Goal: Task Accomplishment & Management: Manage account settings

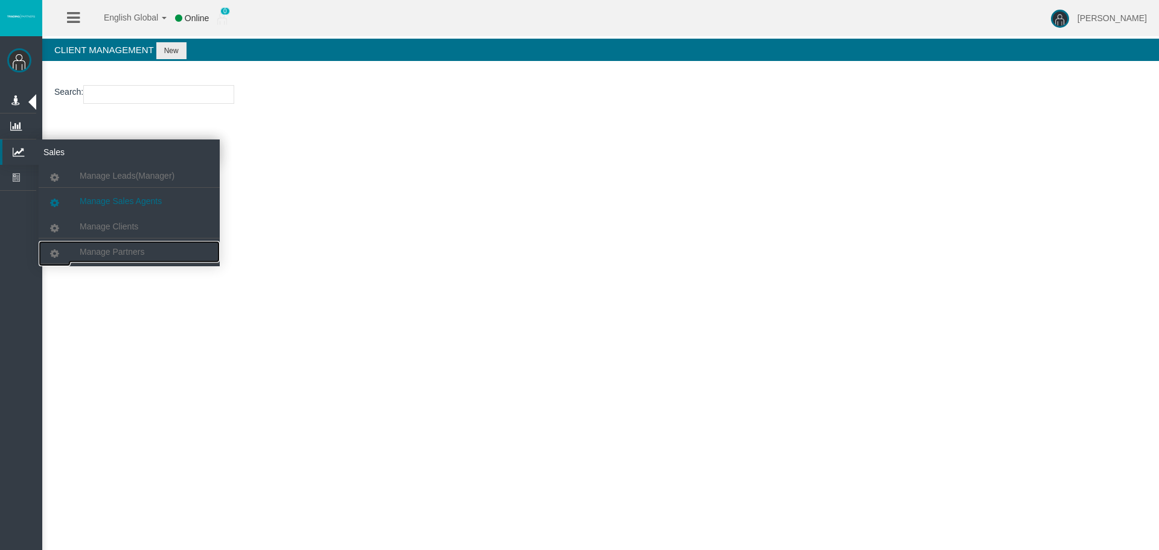
drag, startPoint x: 133, startPoint y: 247, endPoint x: 145, endPoint y: 199, distance: 49.1
click at [133, 247] on span "Manage Partners" at bounding box center [112, 252] width 65 height 10
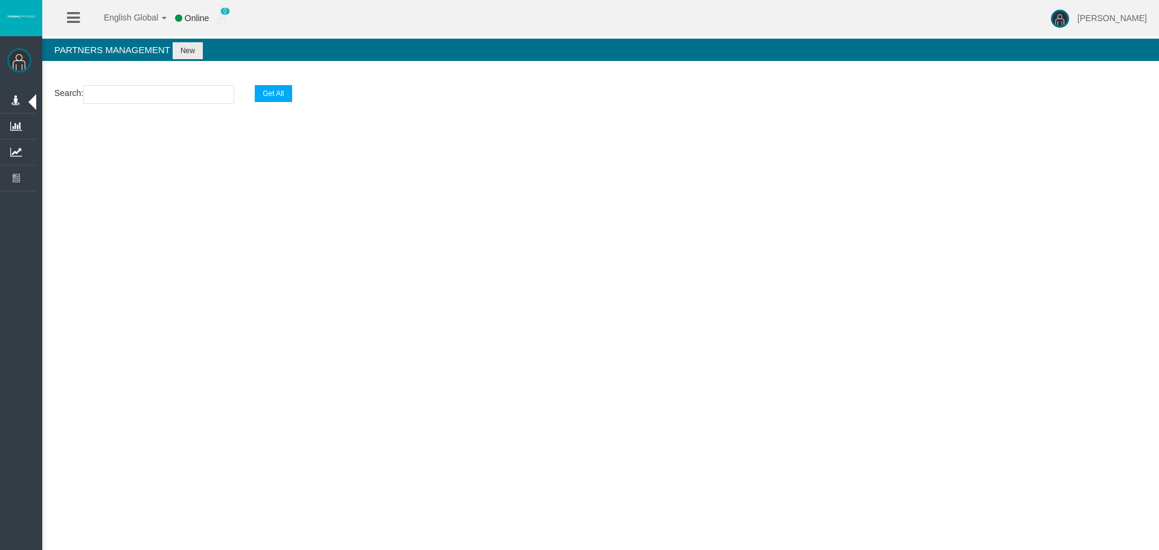
click at [176, 90] on input "text" at bounding box center [158, 94] width 151 height 19
paste input "[EMAIL_ADDRESS][DOMAIN_NAME]"
type input "[EMAIL_ADDRESS][DOMAIN_NAME]"
select select "25"
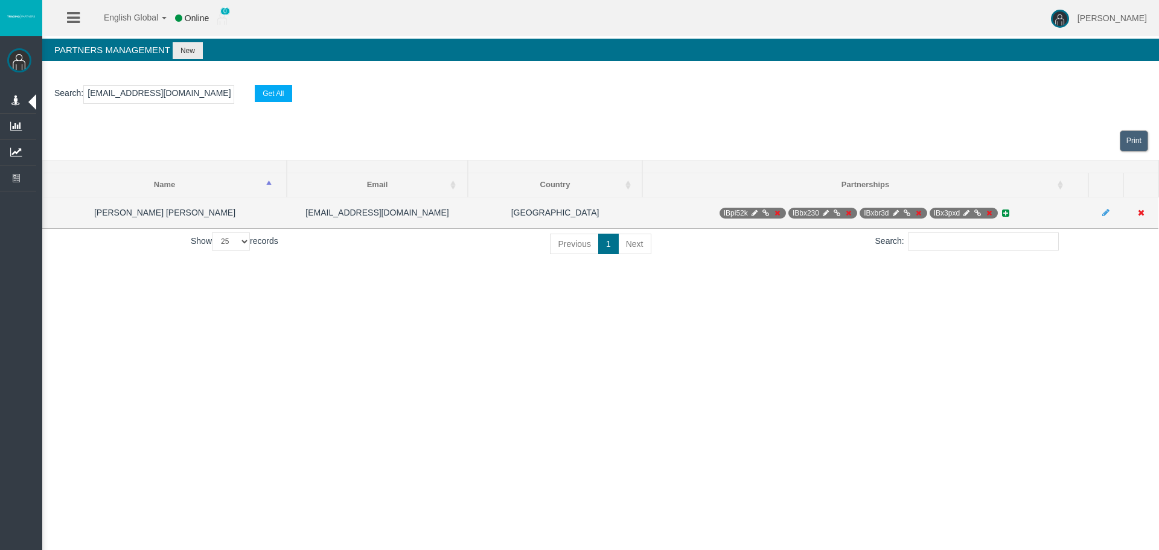
type input "[EMAIL_ADDRESS][DOMAIN_NAME]"
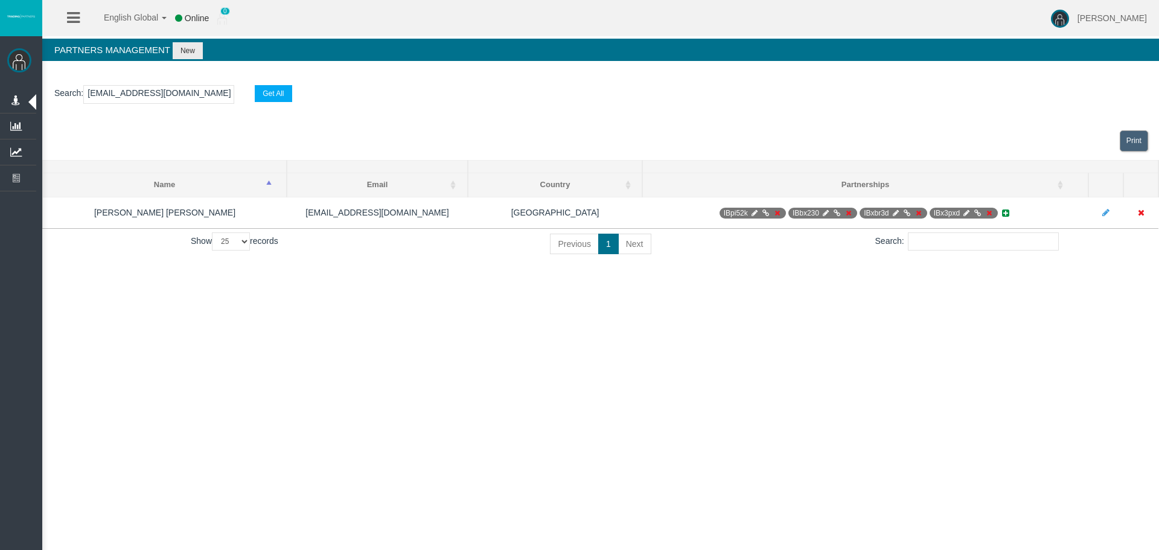
click at [603, 271] on div "Search : [EMAIL_ADDRESS][DOMAIN_NAME] Get All Loading... Print Name Email Count…" at bounding box center [600, 172] width 1117 height 199
click at [844, 324] on div "English Global 简体中文 English Global 日本語 한국어 Online 0 [PERSON_NAME] Help Log Out …" at bounding box center [579, 275] width 1159 height 550
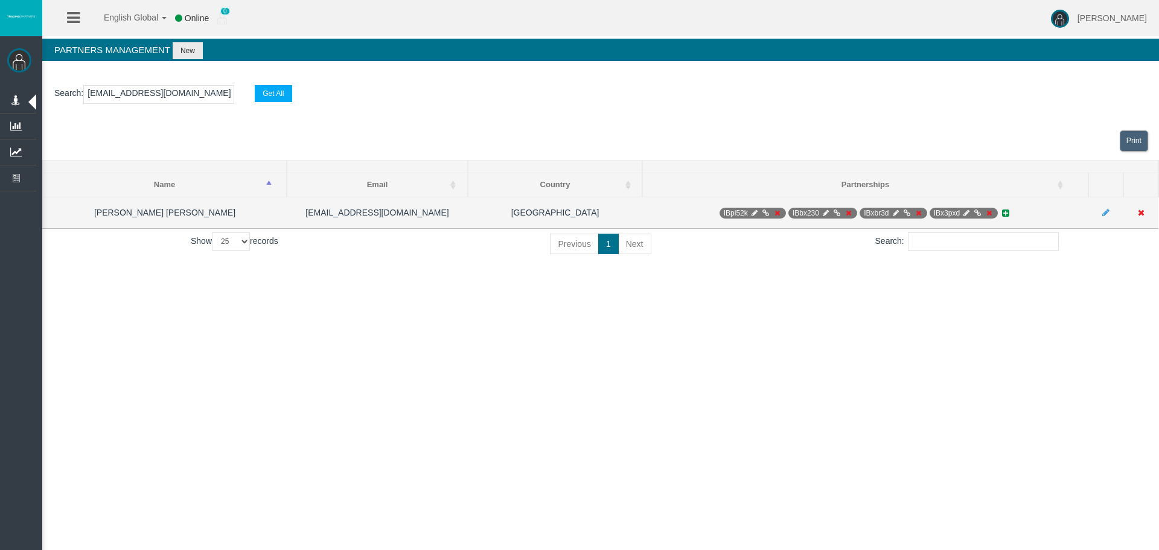
click at [752, 211] on icon at bounding box center [754, 213] width 9 height 7
select select "0"
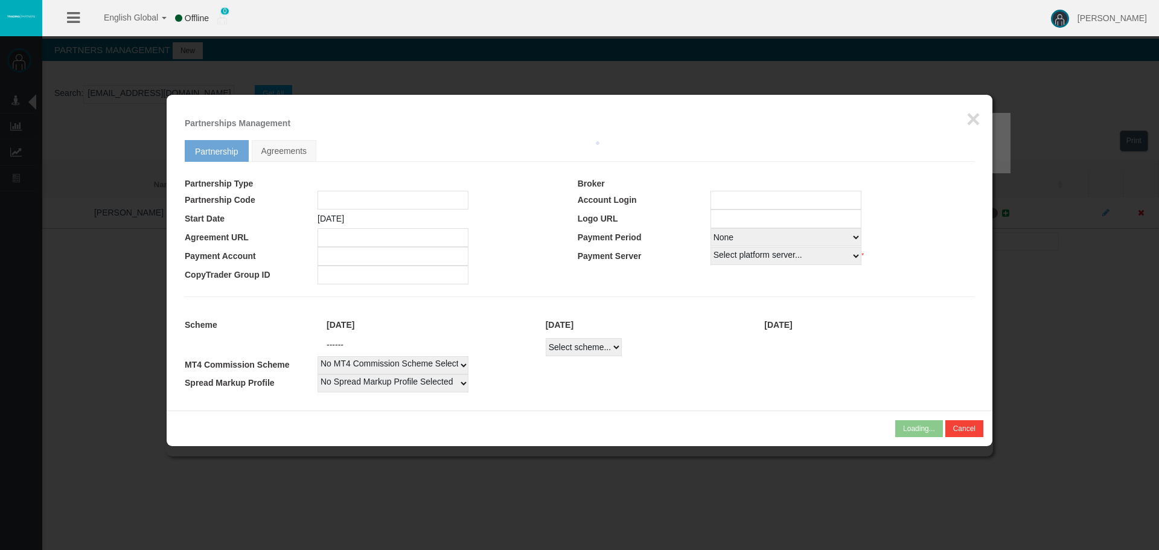
type input "IBpi52k"
type input "15153170"
select select "1"
type input "15153170"
select select "1"
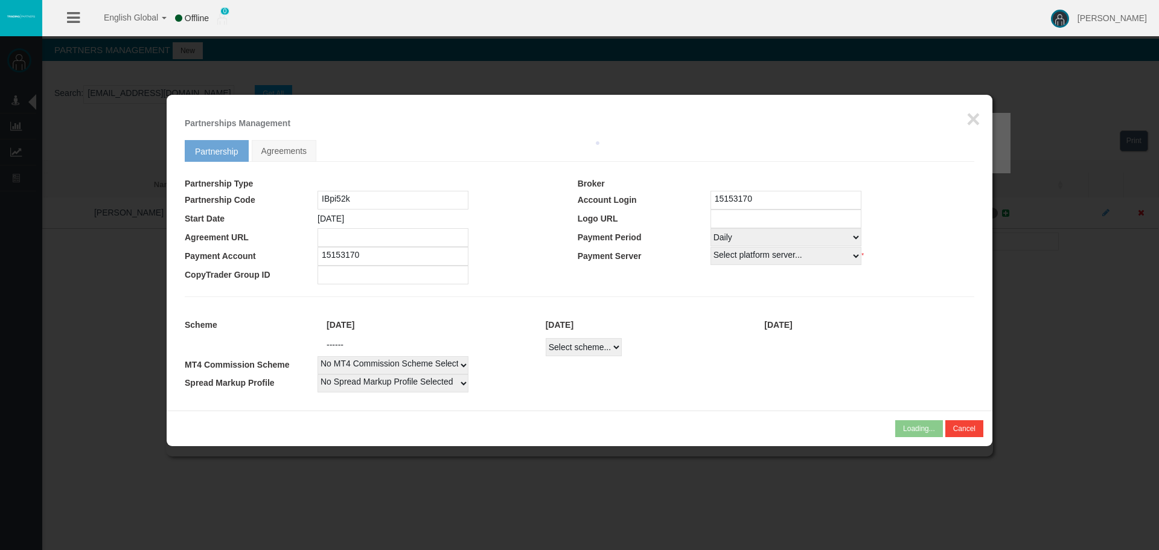
select select
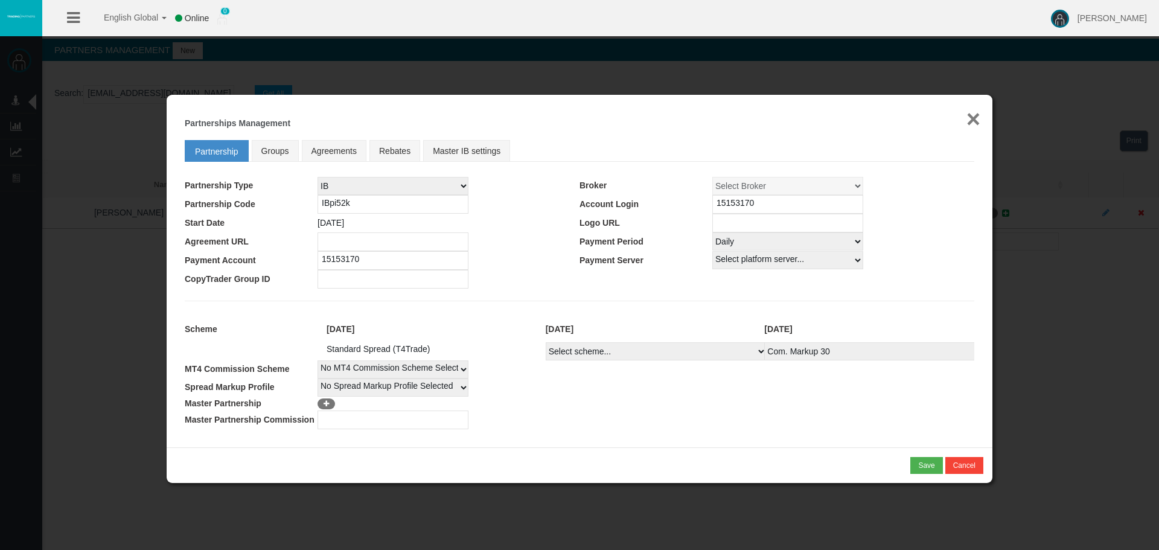
click at [975, 114] on button "×" at bounding box center [974, 119] width 14 height 24
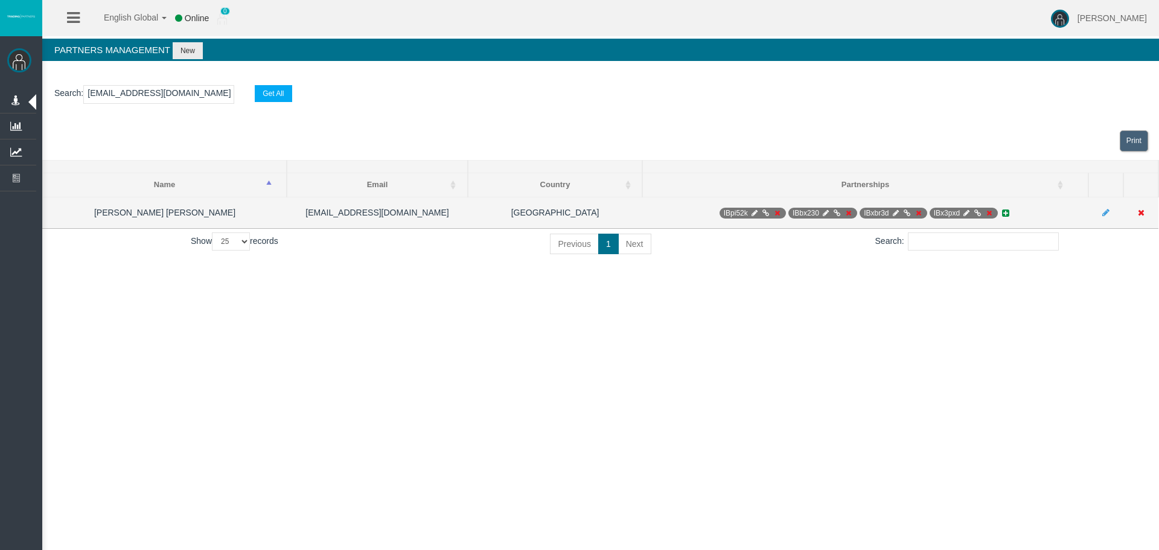
click at [958, 211] on span "IBx3pxd" at bounding box center [964, 213] width 69 height 11
click at [961, 212] on span "IBx3pxd" at bounding box center [964, 213] width 69 height 11
click at [962, 212] on icon at bounding box center [966, 213] width 9 height 7
select select "0"
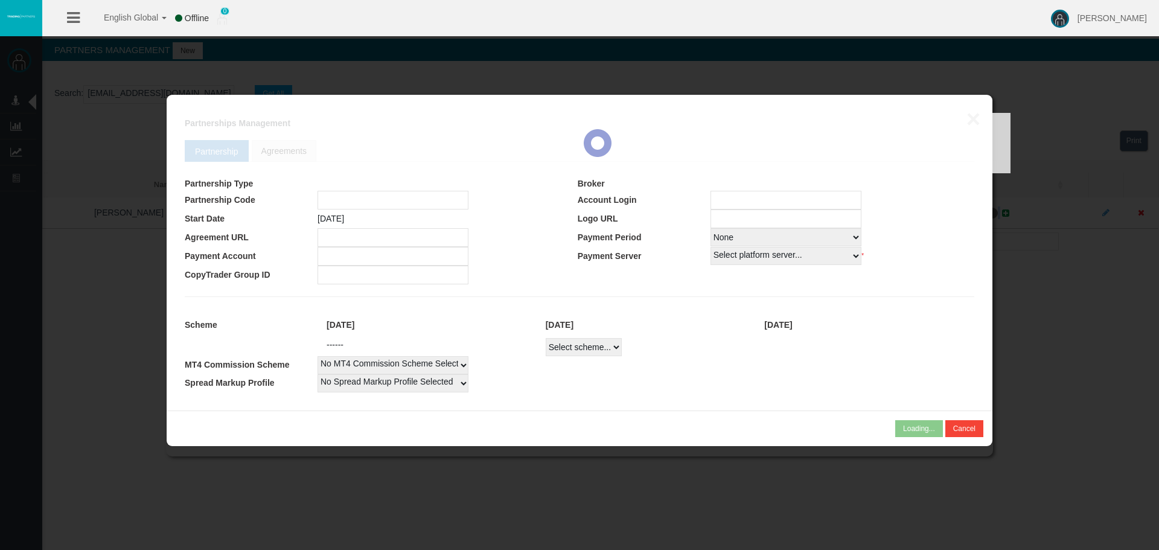
type input "IBx3pxd"
type input "15153919"
select select "1"
type input "15153919"
select select "1"
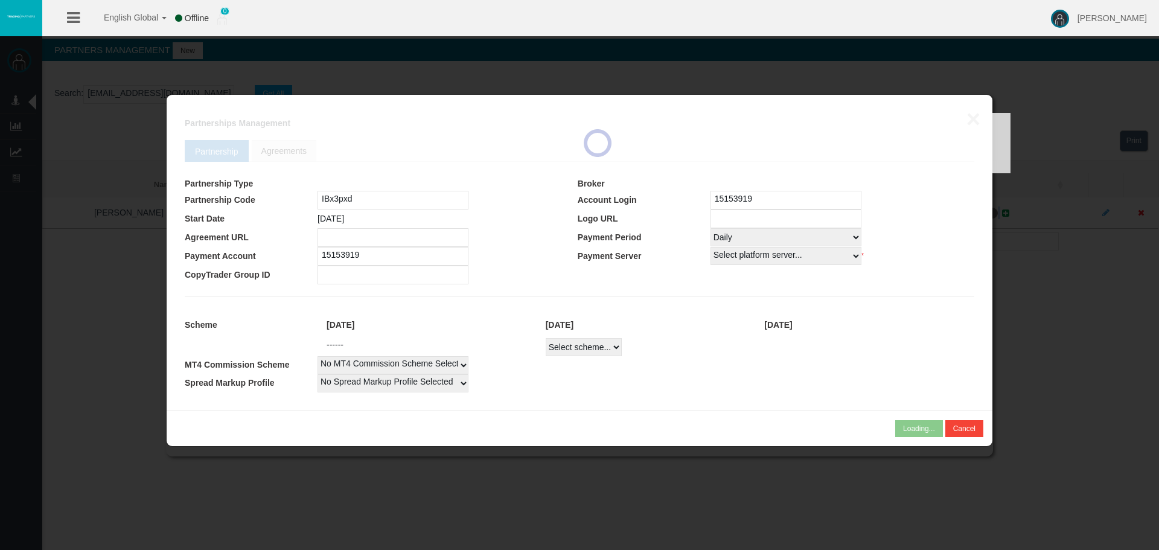
select select
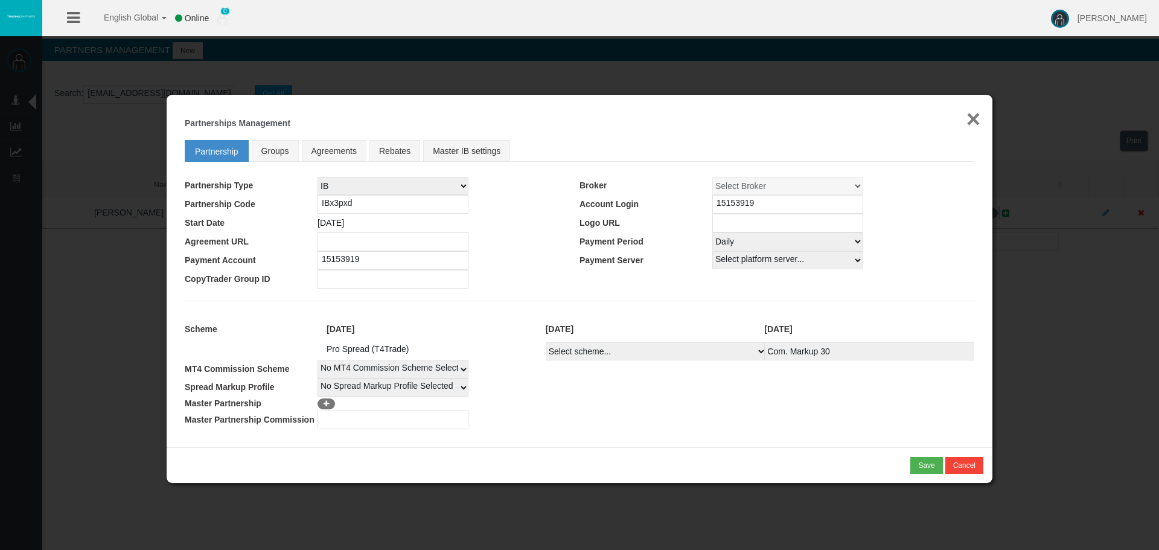
click at [974, 115] on button "×" at bounding box center [974, 119] width 14 height 24
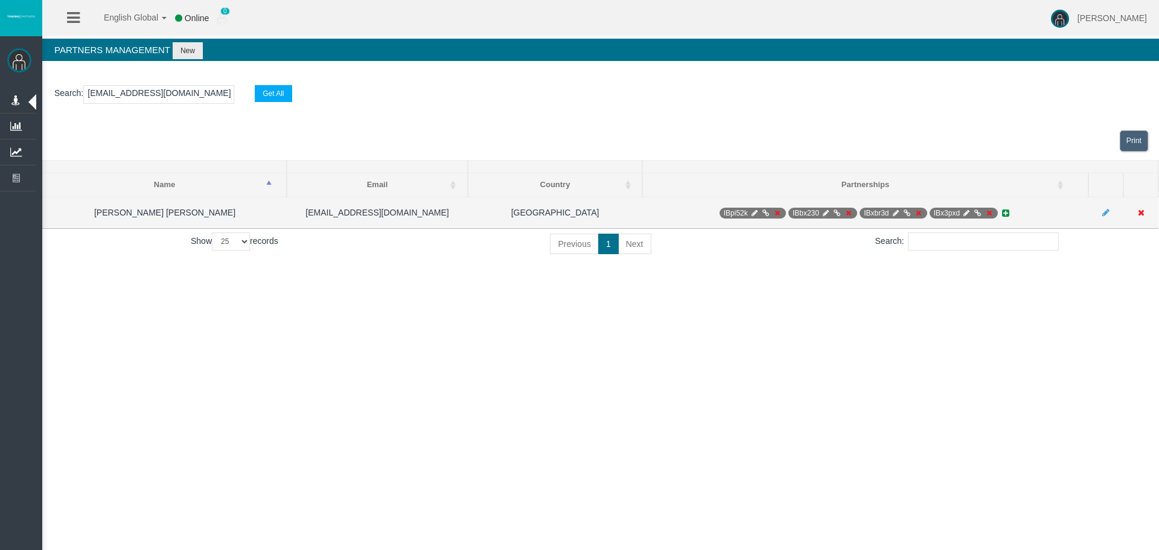
click at [898, 210] on icon at bounding box center [895, 213] width 9 height 7
select select "0"
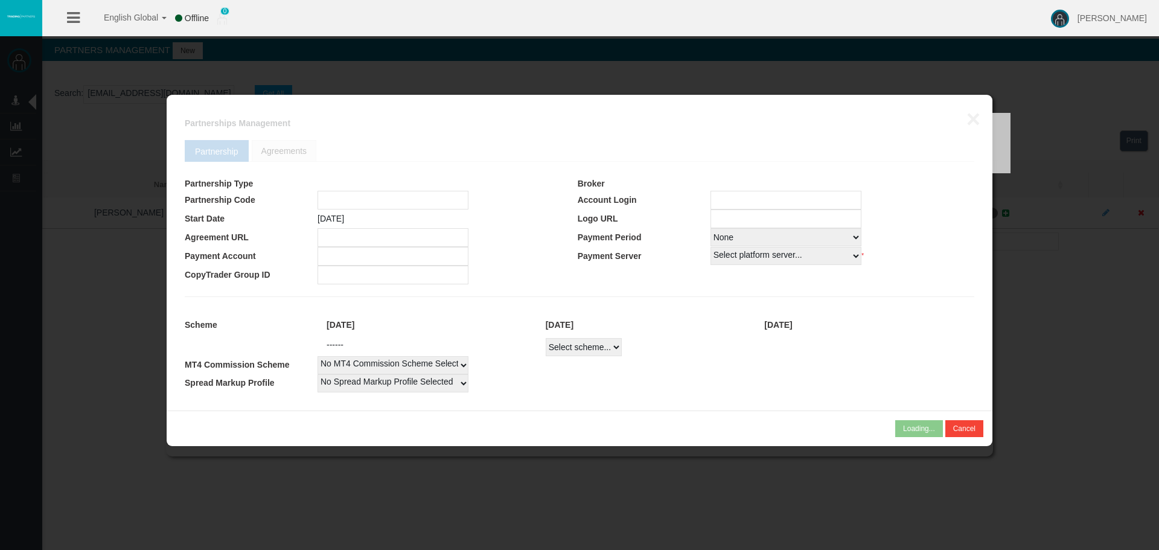
type input "IBxbr3d"
type input "15153918"
select select "1"
type input "15153918"
select select "1"
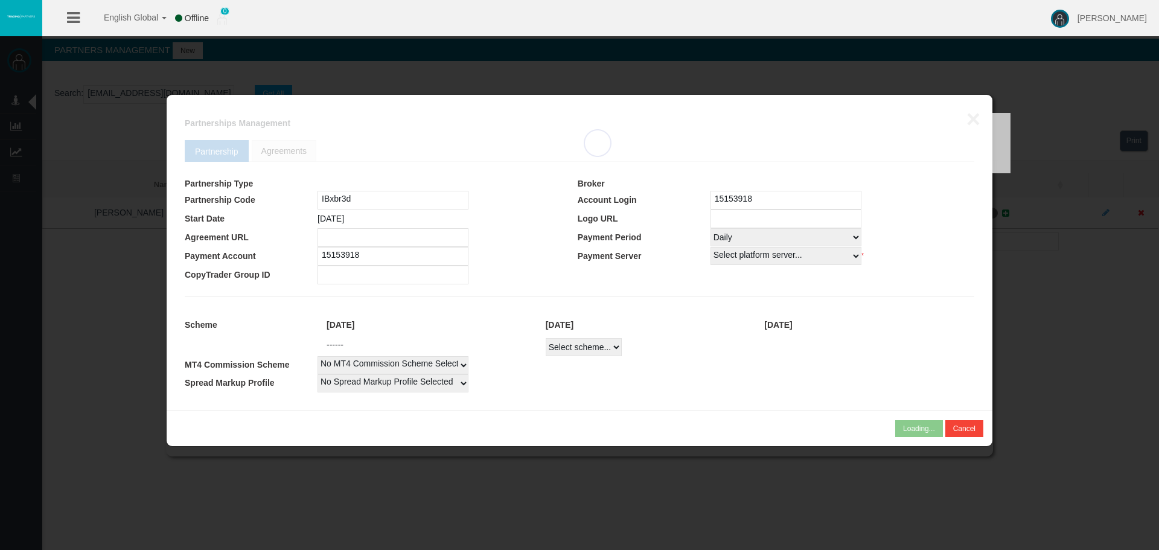
select select
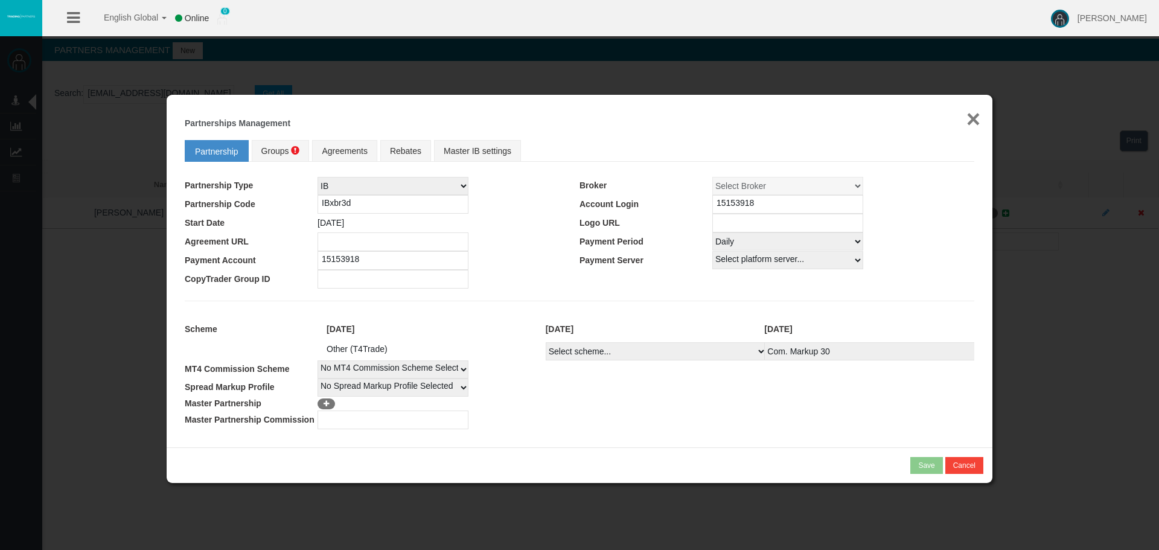
click at [973, 117] on button "×" at bounding box center [974, 119] width 14 height 24
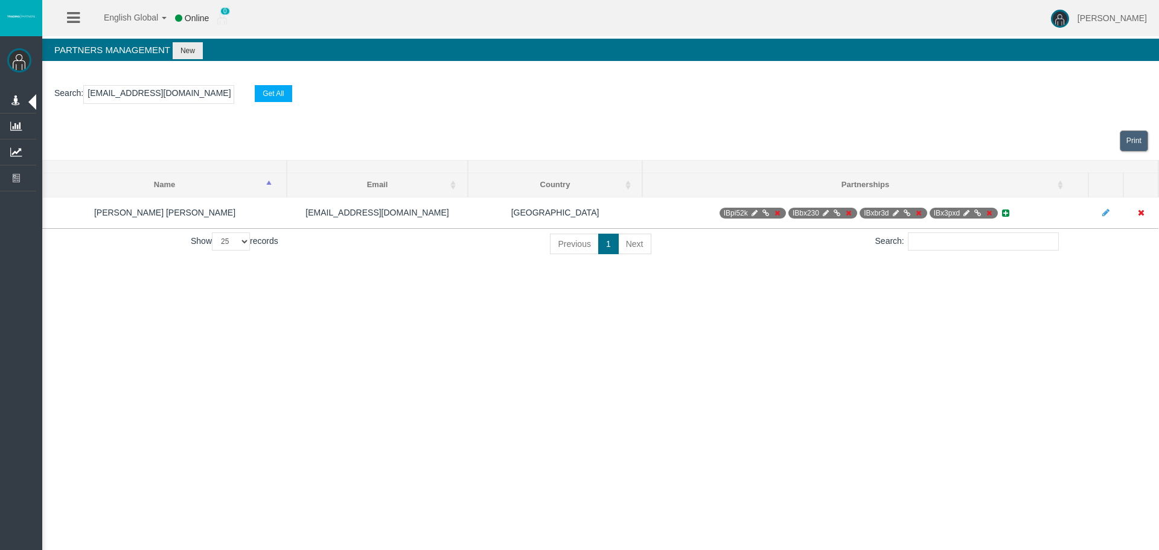
click at [817, 126] on div "Print" at bounding box center [600, 141] width 1117 height 38
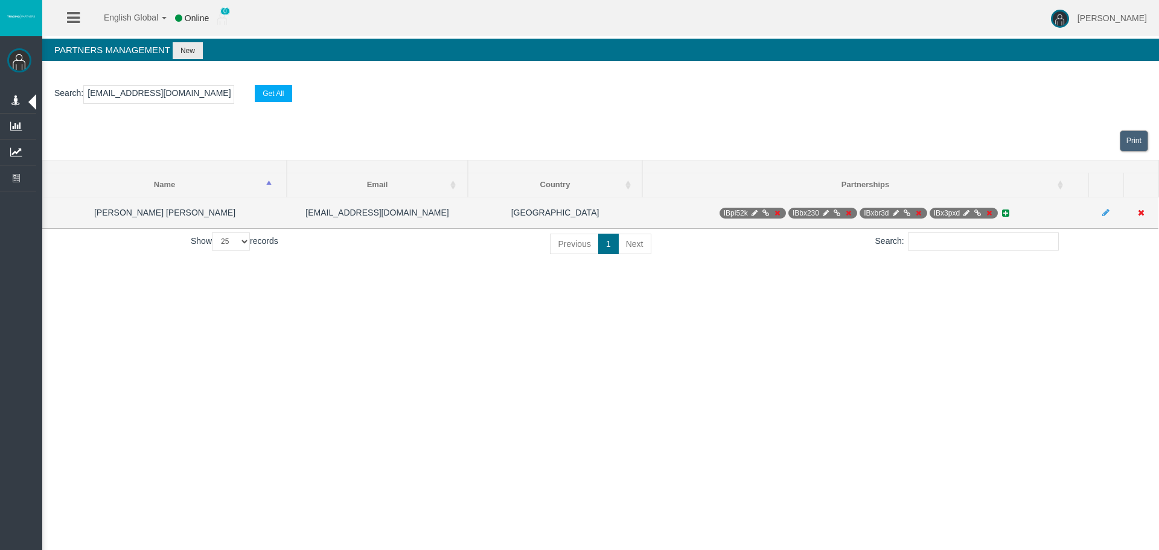
click at [827, 213] on icon at bounding box center [825, 213] width 9 height 7
select select "0"
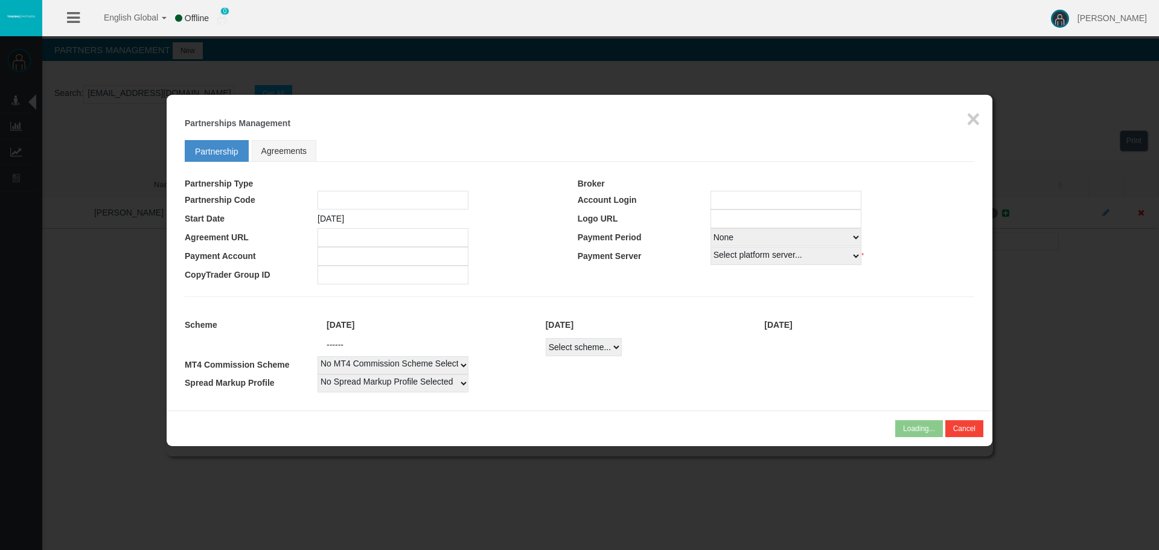
type input "IBbx230"
type input "15153917"
select select "1"
type input "15153917"
select select "1"
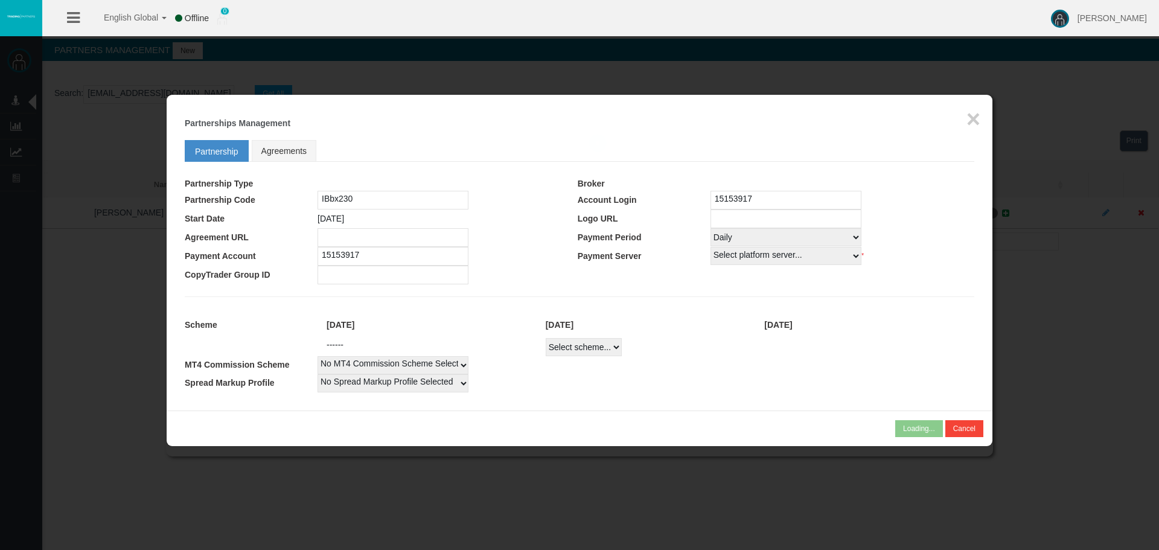
select select
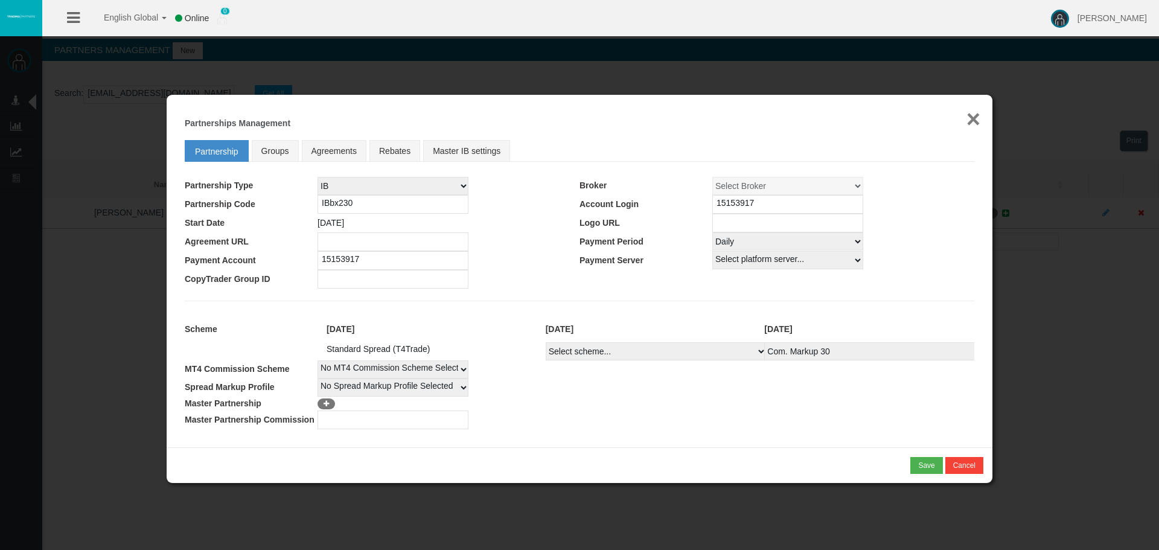
click at [975, 119] on button "×" at bounding box center [974, 119] width 14 height 24
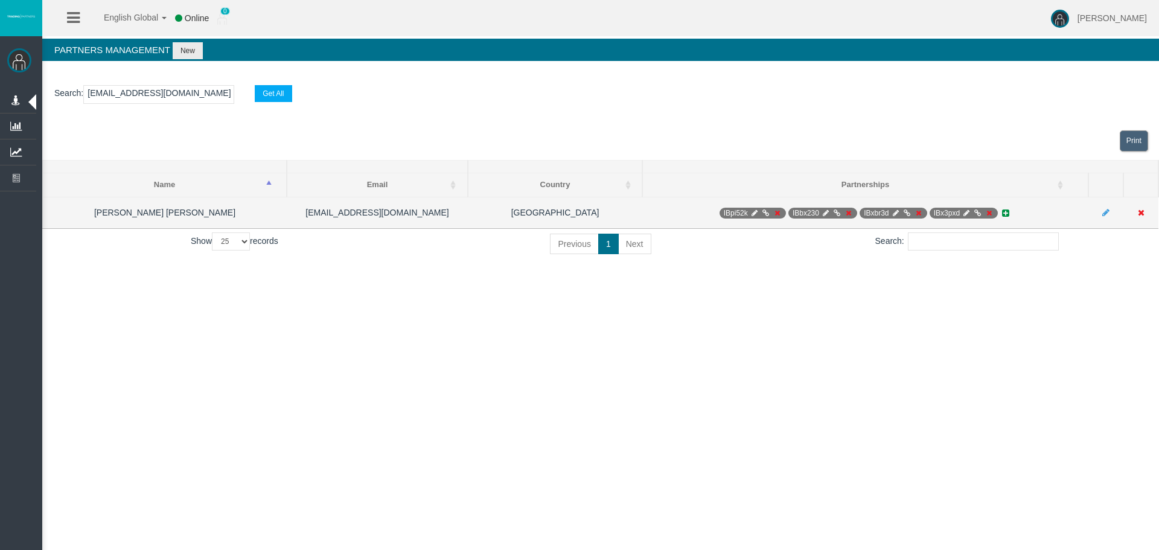
click at [752, 211] on icon at bounding box center [754, 213] width 9 height 7
select select "0"
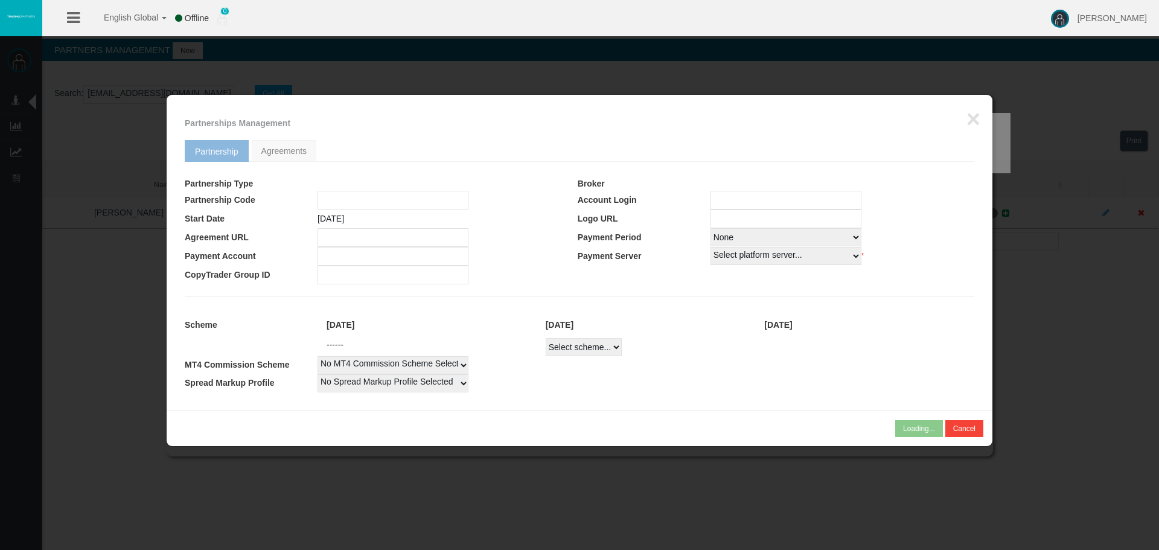
type input "IBpi52k"
type input "15153170"
select select "1"
type input "15153170"
select select "1"
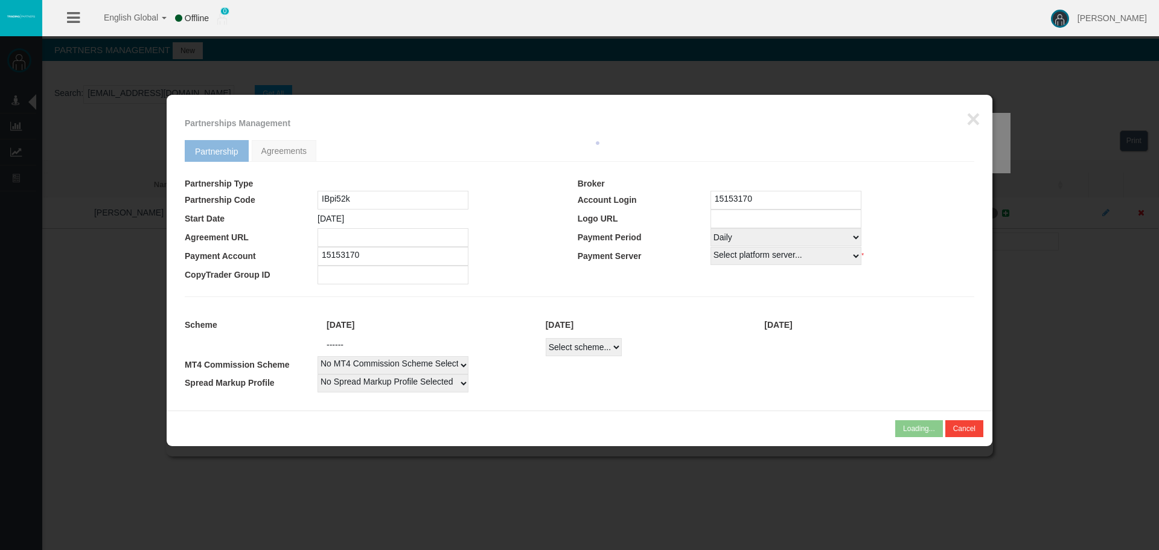
select select
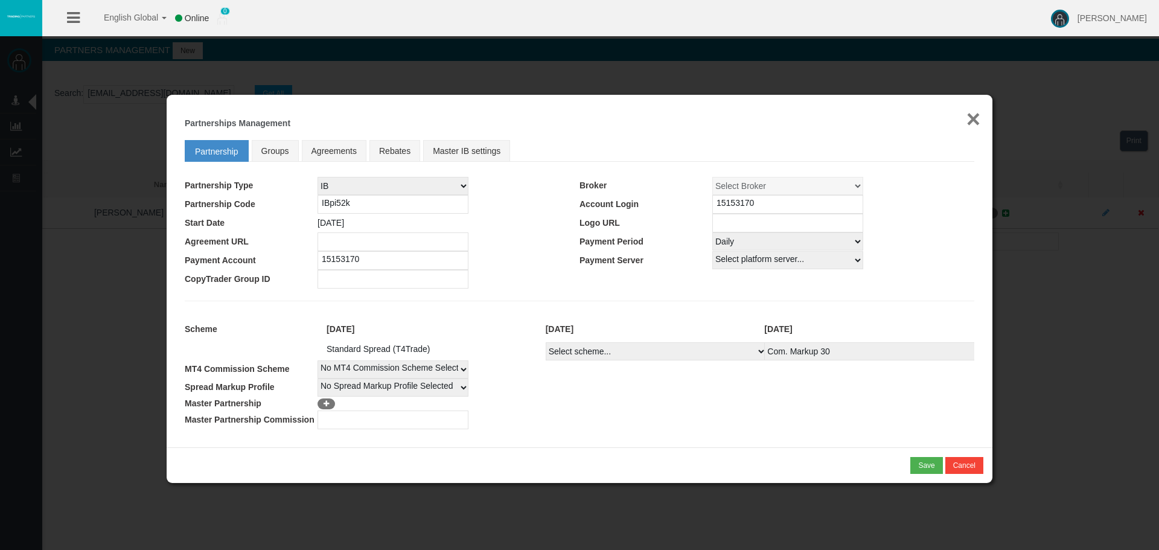
click at [967, 114] on button "×" at bounding box center [974, 119] width 14 height 24
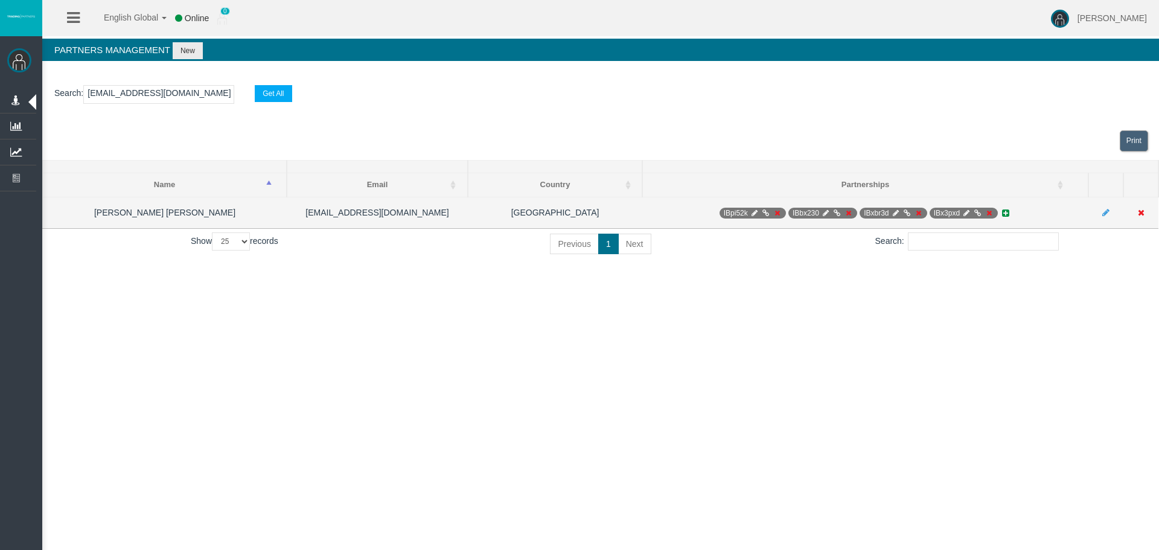
click at [973, 210] on icon at bounding box center [977, 213] width 9 height 7
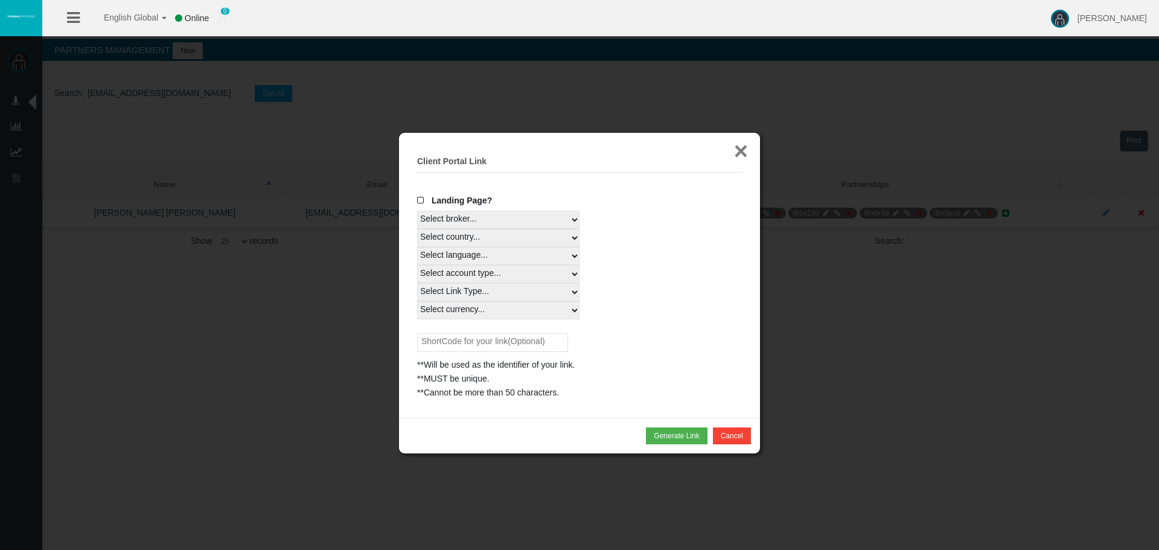
click at [741, 147] on button "×" at bounding box center [741, 151] width 14 height 24
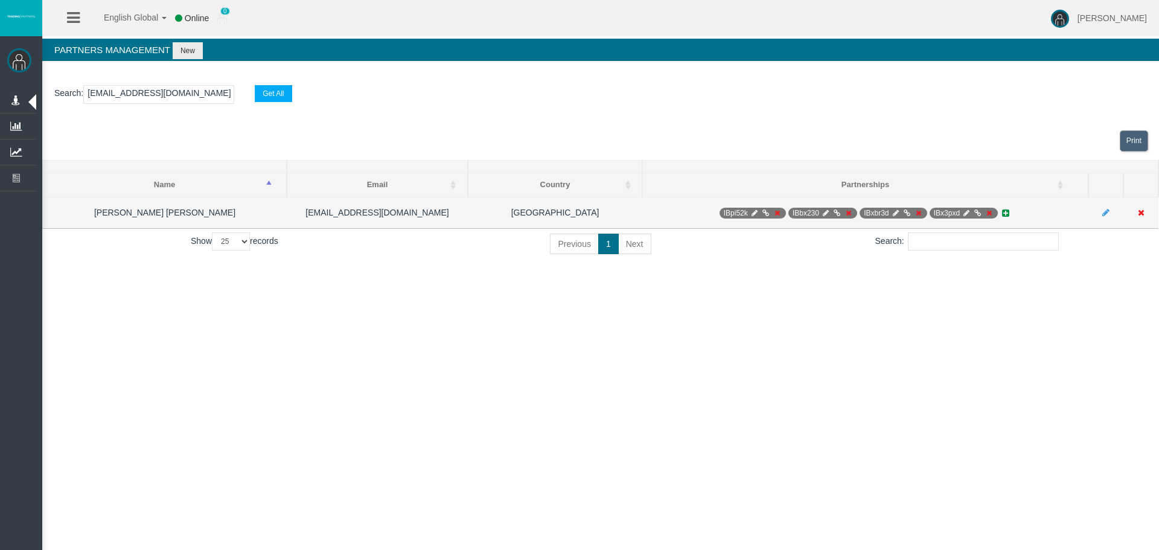
click at [971, 213] on span "IBx3pxd" at bounding box center [964, 213] width 69 height 11
